Goal: Information Seeking & Learning: Find specific fact

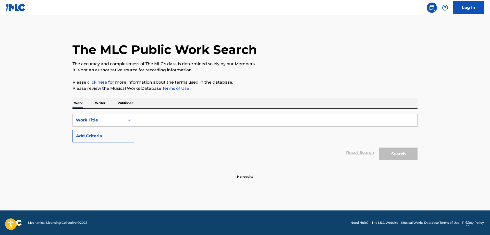
click at [160, 119] on input "Search Form" at bounding box center [275, 120] width 283 height 12
click at [101, 102] on p "Writer" at bounding box center [100, 103] width 14 height 11
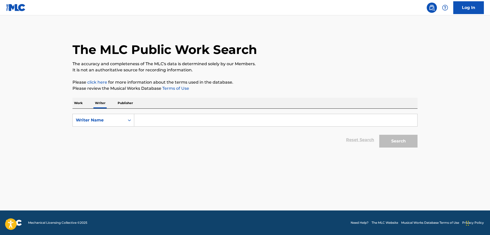
click at [158, 119] on input "Search Form" at bounding box center [275, 120] width 283 height 12
type input "d"
click at [379, 135] on button "Search" at bounding box center [398, 141] width 38 height 13
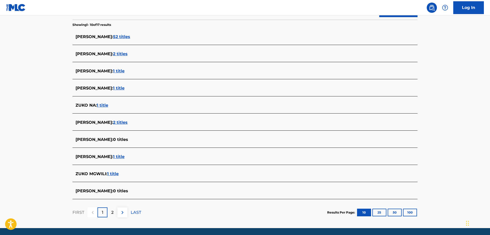
scroll to position [26, 0]
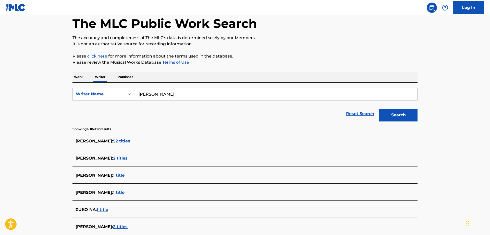
click at [122, 142] on span "52 titles" at bounding box center [121, 140] width 17 height 5
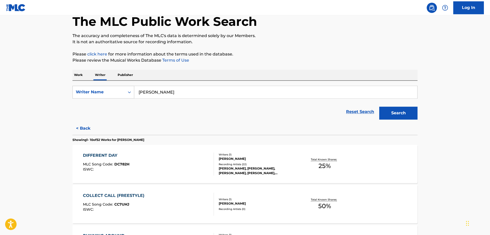
scroll to position [0, 0]
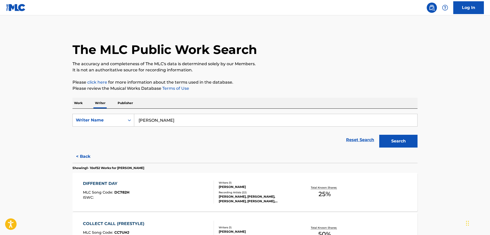
drag, startPoint x: 177, startPoint y: 117, endPoint x: 72, endPoint y: 94, distance: 107.7
click at [134, 114] on input "[PERSON_NAME]" at bounding box center [275, 120] width 283 height 12
click at [379, 135] on button "Search" at bounding box center [398, 141] width 38 height 13
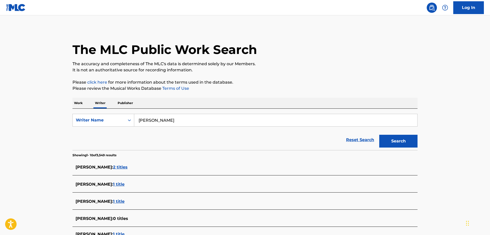
click at [134, 114] on input "[PERSON_NAME]" at bounding box center [275, 120] width 283 height 12
type input "[PERSON_NAME]"
click at [379, 135] on button "Search" at bounding box center [398, 141] width 38 height 13
